Goal: Task Accomplishment & Management: Manage account settings

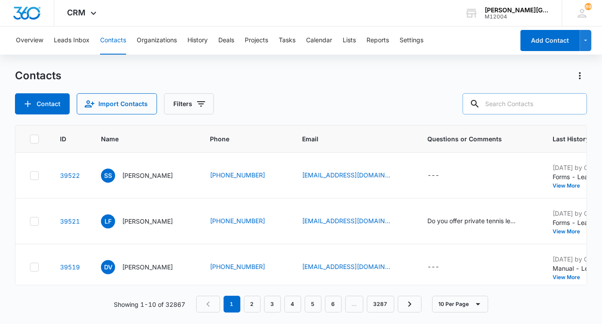
click at [514, 111] on input "text" at bounding box center [524, 103] width 124 height 21
paste input "[EMAIL_ADDRESS][DOMAIN_NAME]"
type input "[EMAIL_ADDRESS][DOMAIN_NAME]"
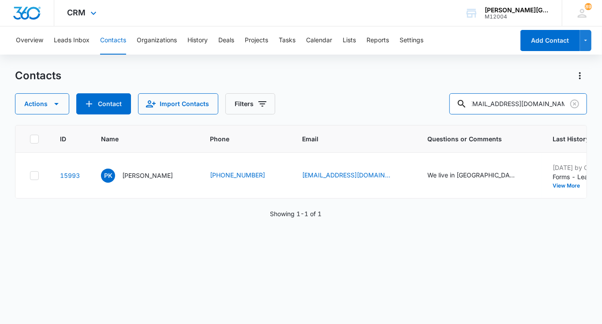
scroll to position [0, 0]
click at [173, 173] on p "[PERSON_NAME]" at bounding box center [147, 175] width 51 height 9
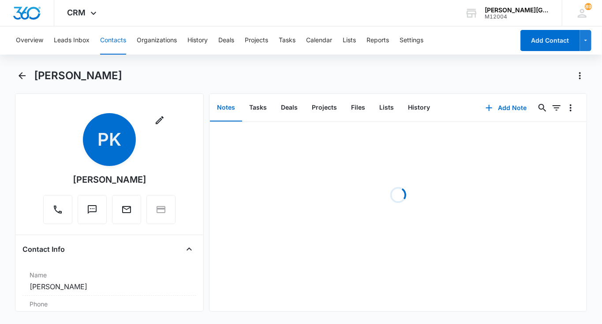
click at [68, 78] on h1 "[PERSON_NAME]" at bounding box center [78, 75] width 88 height 13
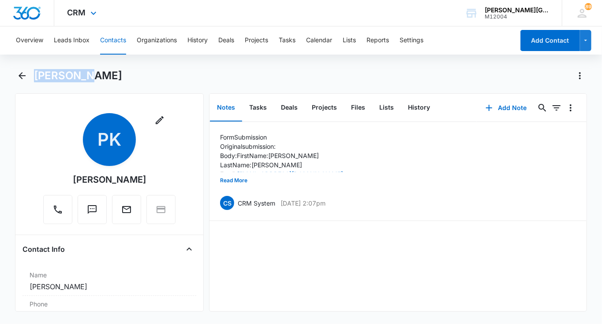
copy h1 "[PERSON_NAME]"
click at [235, 185] on button "Read More" at bounding box center [233, 180] width 27 height 17
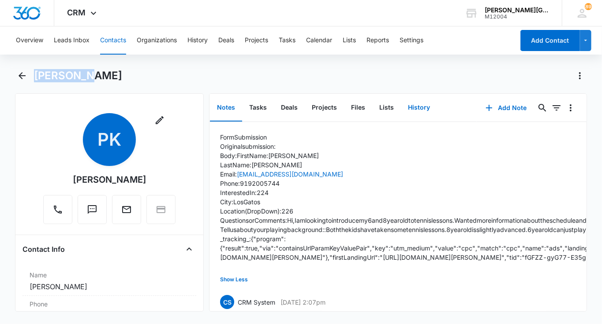
click at [418, 103] on button "History" at bounding box center [419, 107] width 36 height 27
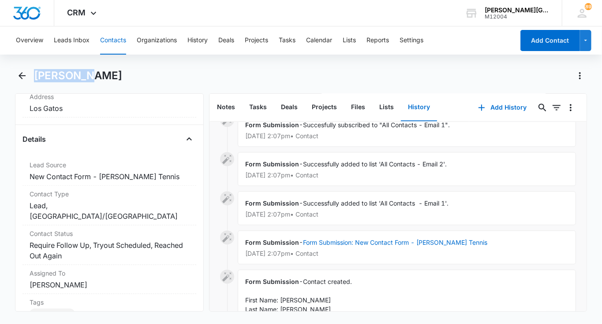
scroll to position [935, 0]
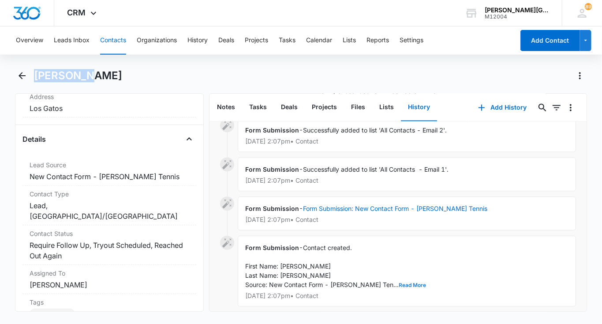
click at [399, 283] on button "Read More" at bounding box center [412, 285] width 27 height 5
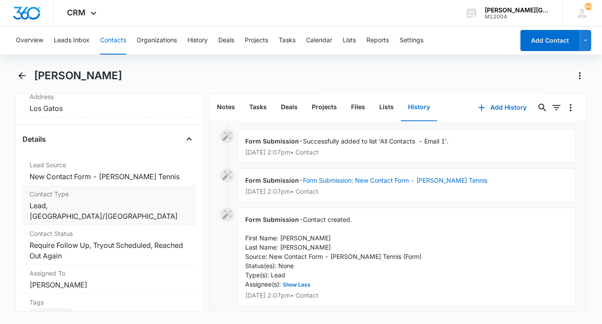
click at [131, 211] on div "Contact Type Cancel Save Changes Lead, Saratoga/[GEOGRAPHIC_DATA]" at bounding box center [109, 206] width 174 height 40
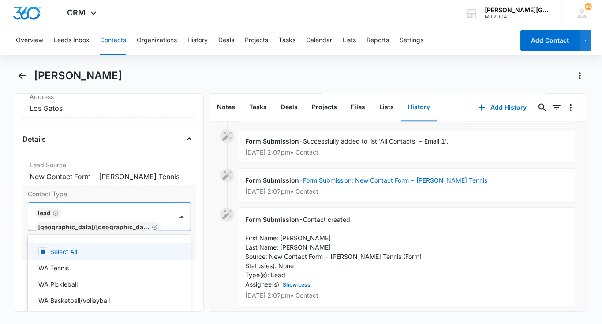
click at [48, 208] on div "Lead" at bounding box center [48, 213] width 26 height 11
click at [54, 210] on icon "Remove Lead" at bounding box center [55, 211] width 5 height 5
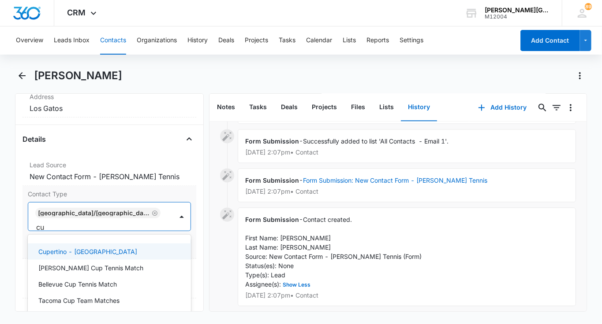
type input "cup"
click at [86, 247] on p "Cupertino - [GEOGRAPHIC_DATA]" at bounding box center [87, 251] width 99 height 9
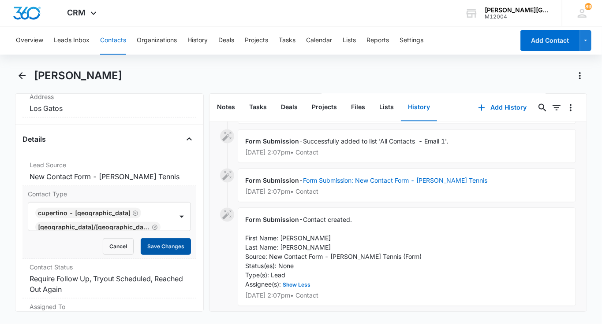
click at [171, 240] on button "Save Changes" at bounding box center [166, 247] width 50 height 17
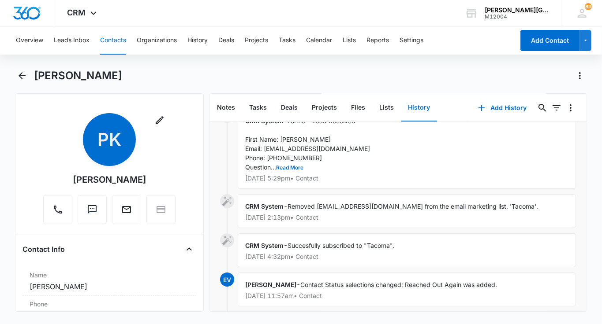
scroll to position [26, 0]
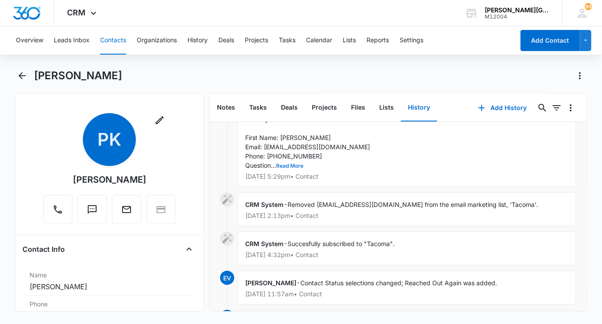
click at [292, 164] on button "Read More" at bounding box center [289, 166] width 27 height 5
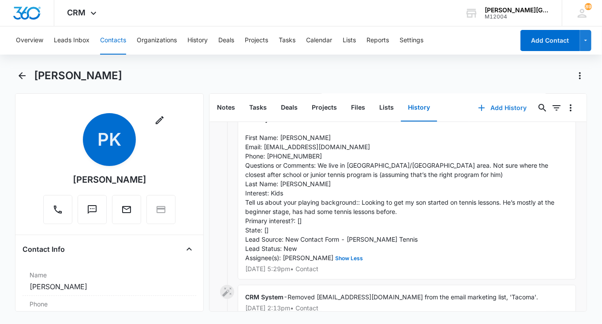
click at [488, 106] on button "Add History" at bounding box center [502, 107] width 66 height 21
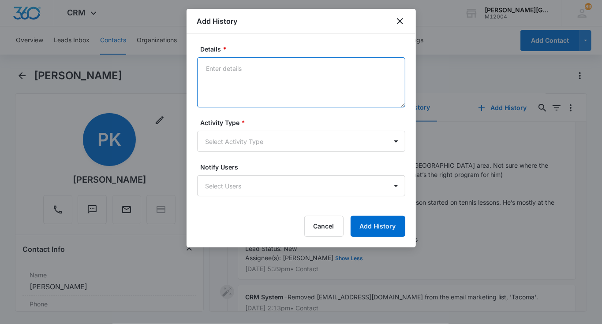
click at [261, 76] on textarea "Details *" at bounding box center [301, 82] width 208 height 50
paste textarea "Hello [PERSON_NAME], Thank you for your interest in [PERSON_NAME][GEOGRAPHIC_DA…"
type textarea "Hello [PERSON_NAME], Thank you for your interest in [PERSON_NAME][GEOGRAPHIC_DA…"
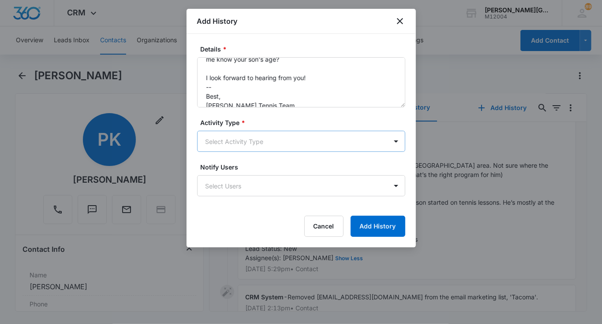
click at [242, 147] on body "CRM Apps Reputation Websites Forms CRM Email Social Shop Payments POS Content A…" at bounding box center [301, 162] width 602 height 324
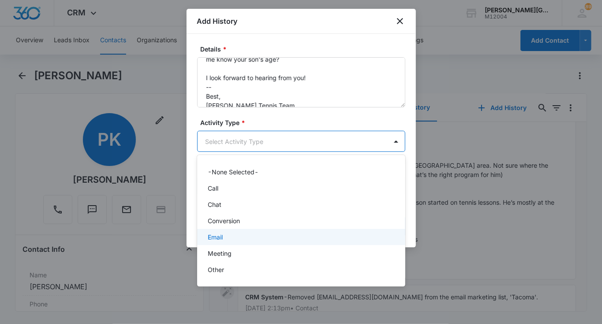
click at [232, 236] on div "Email" at bounding box center [300, 237] width 185 height 9
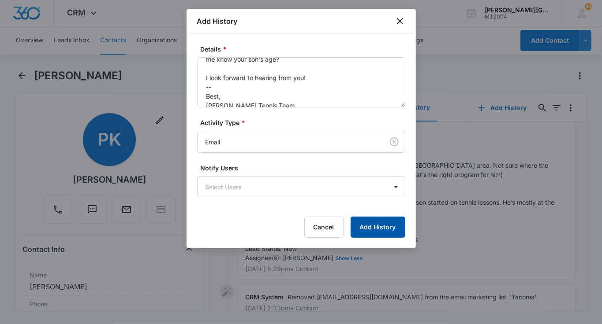
click at [365, 222] on button "Add History" at bounding box center [377, 227] width 55 height 21
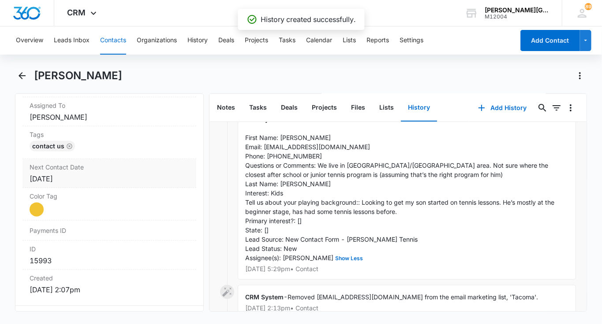
click at [95, 168] on label "Next Contact Date" at bounding box center [110, 167] width 160 height 9
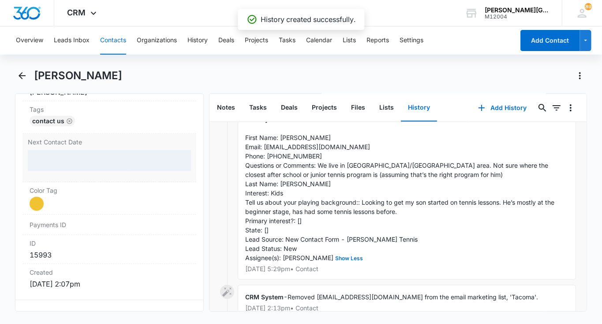
scroll to position [491, 0]
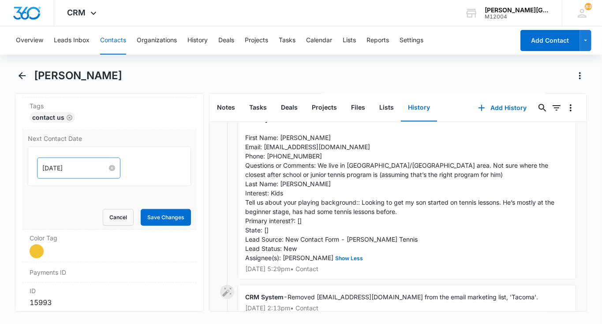
click at [70, 164] on input "[DATE]" at bounding box center [74, 169] width 65 height 10
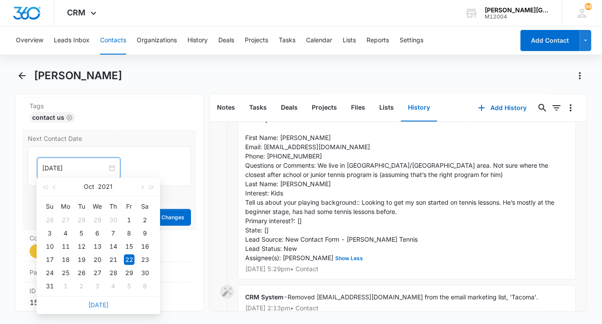
click at [102, 302] on link "[DATE]" at bounding box center [98, 305] width 20 height 7
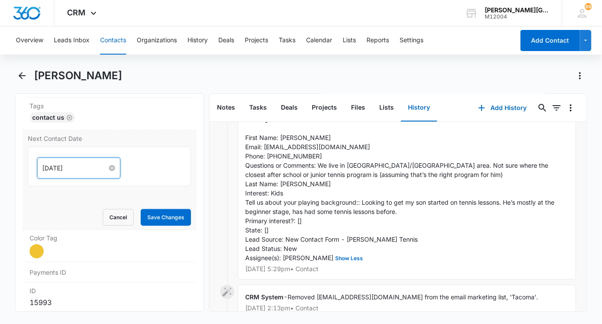
click at [60, 164] on input "[DATE]" at bounding box center [74, 169] width 65 height 10
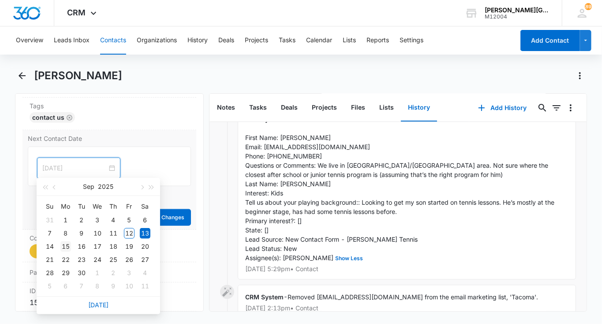
type input "[DATE]"
click at [68, 246] on div "15" at bounding box center [65, 247] width 11 height 11
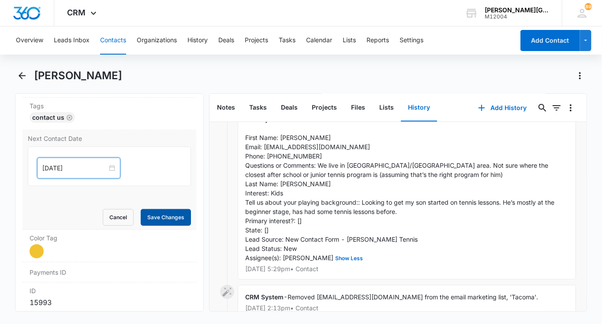
click at [156, 221] on button "Save Changes" at bounding box center [166, 217] width 50 height 17
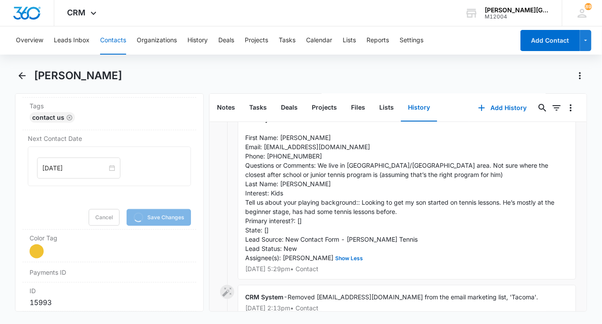
click at [115, 42] on button "Contacts" at bounding box center [113, 40] width 26 height 28
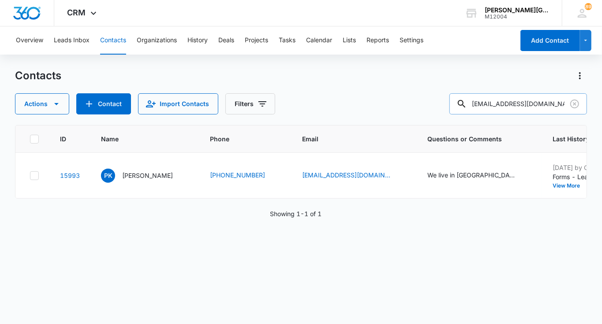
click at [583, 113] on input "[EMAIL_ADDRESS][DOMAIN_NAME]" at bounding box center [518, 103] width 138 height 21
click at [579, 108] on icon "Clear" at bounding box center [574, 104] width 11 height 11
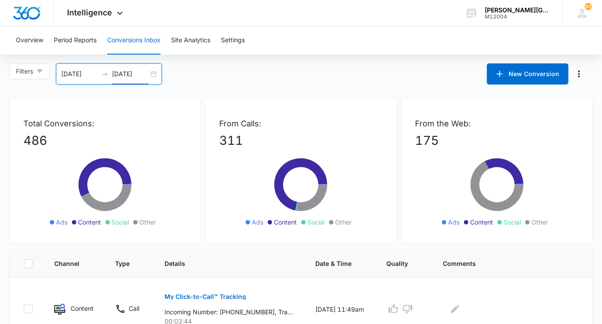
click at [137, 72] on input "[DATE]" at bounding box center [130, 74] width 37 height 10
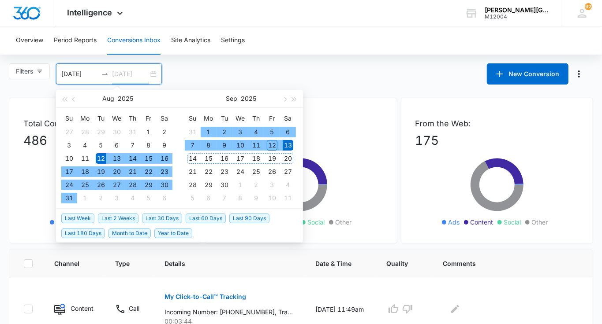
type input "09/13/2025"
click at [290, 141] on div "13" at bounding box center [288, 145] width 11 height 11
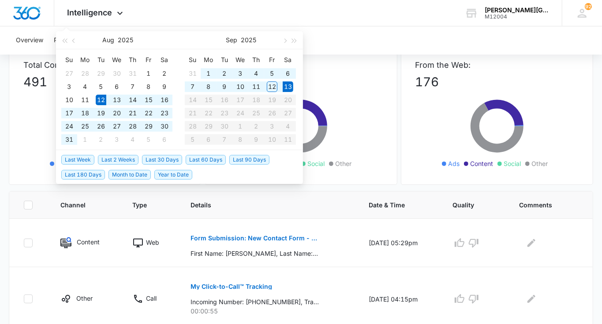
scroll to position [59, 0]
click at [296, 236] on p "Form Submission: New Contact Form - [PERSON_NAME] Tennis" at bounding box center [254, 238] width 128 height 6
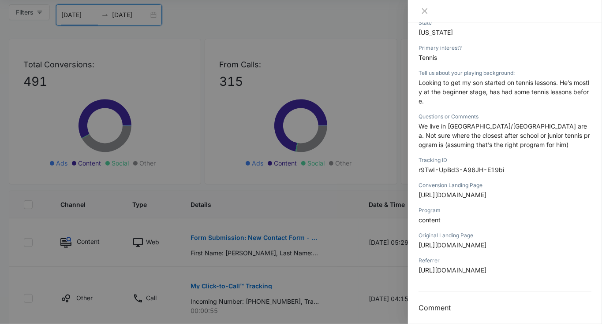
scroll to position [264, 0]
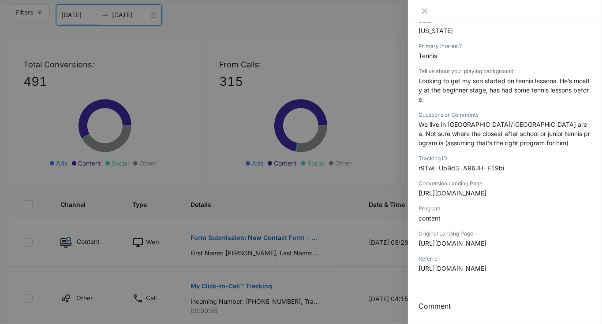
click at [335, 244] on div at bounding box center [301, 162] width 602 height 324
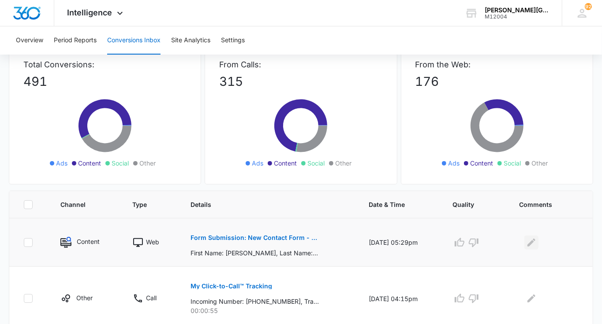
click at [535, 248] on button "Edit Comments" at bounding box center [531, 243] width 14 height 14
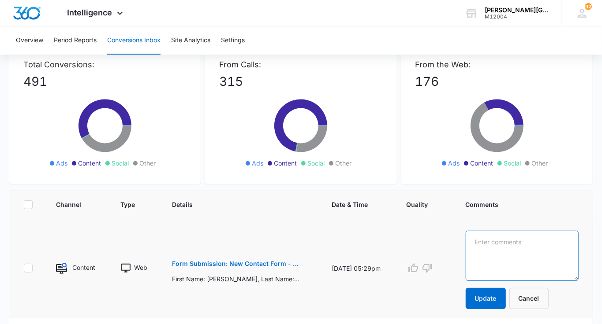
click at [533, 245] on textarea at bounding box center [522, 256] width 113 height 50
type textarea "S"
type textarea "Bay Area Junior"
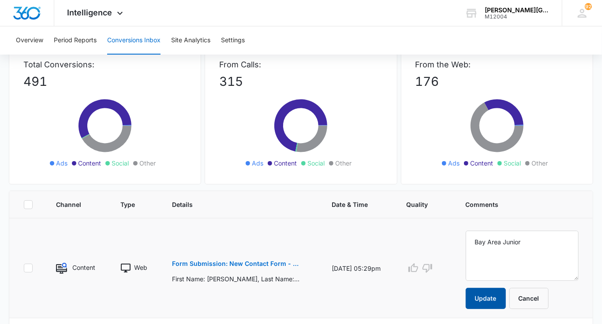
click at [506, 300] on button "Update" at bounding box center [486, 298] width 40 height 21
click at [264, 261] on p "Form Submission: New Contact Form - [PERSON_NAME] Tennis" at bounding box center [236, 264] width 128 height 6
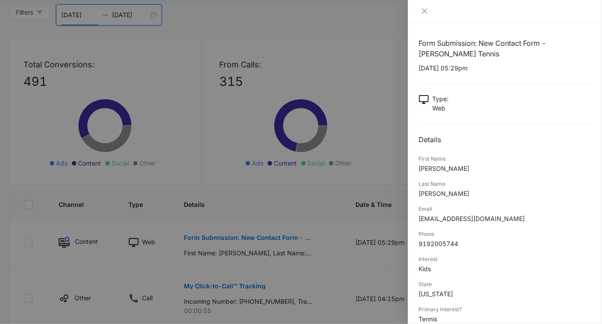
click at [464, 217] on span "[EMAIL_ADDRESS][DOMAIN_NAME]" at bounding box center [471, 218] width 106 height 7
copy span "[EMAIL_ADDRESS][DOMAIN_NAME]"
click at [329, 234] on div at bounding box center [301, 162] width 602 height 324
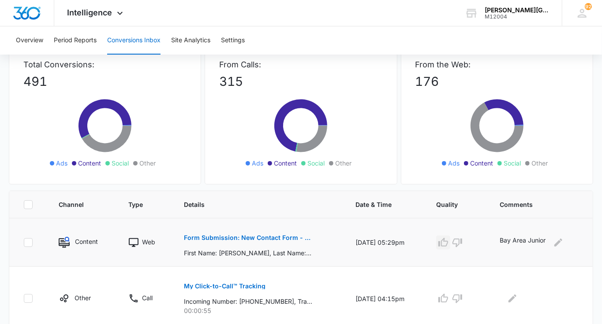
click at [442, 238] on button "button" at bounding box center [443, 243] width 14 height 14
